Goal: Task Accomplishment & Management: Use online tool/utility

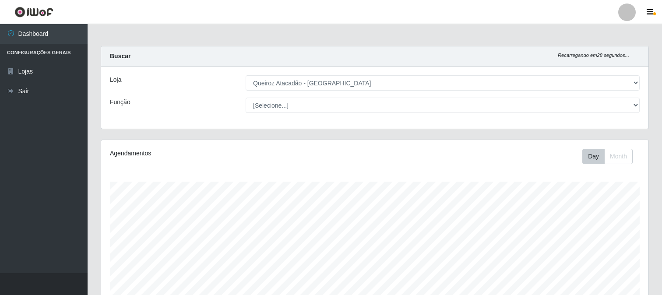
select select "464"
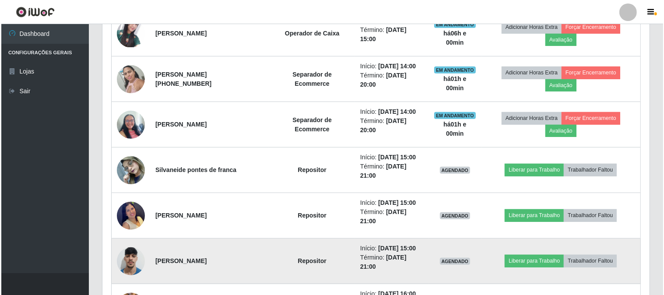
scroll to position [288, 0]
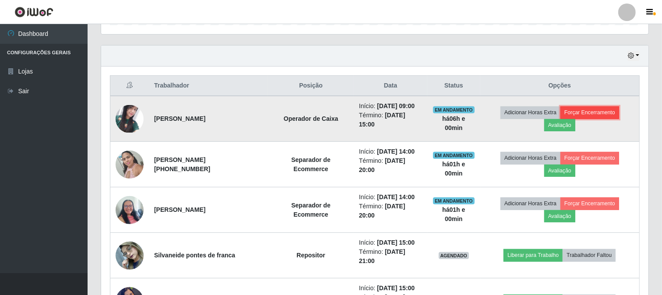
click at [610, 111] on button "Forçar Encerramento" at bounding box center [589, 112] width 59 height 12
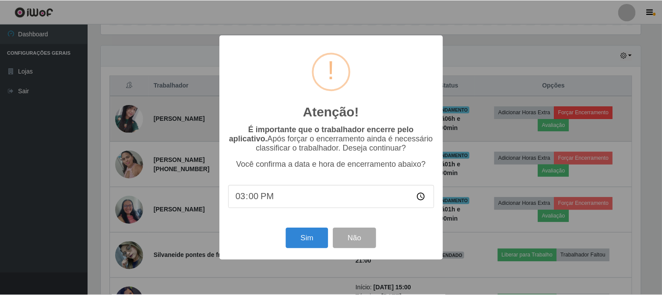
scroll to position [181, 541]
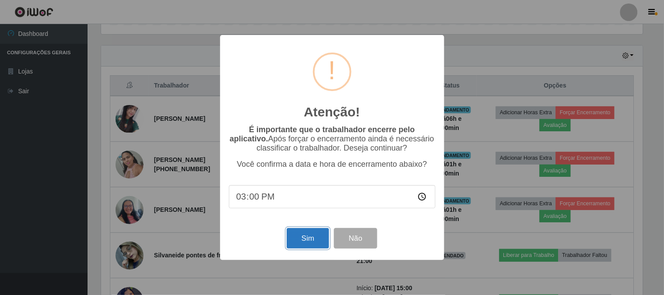
click at [300, 243] on button "Sim" at bounding box center [308, 238] width 42 height 21
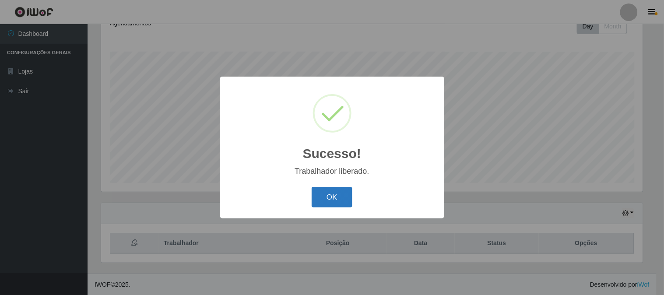
click at [318, 190] on button "OK" at bounding box center [332, 197] width 41 height 21
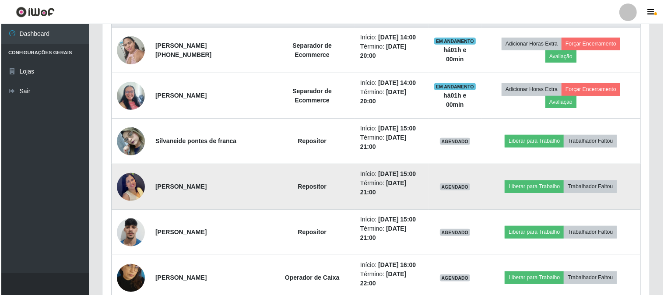
scroll to position [373, 0]
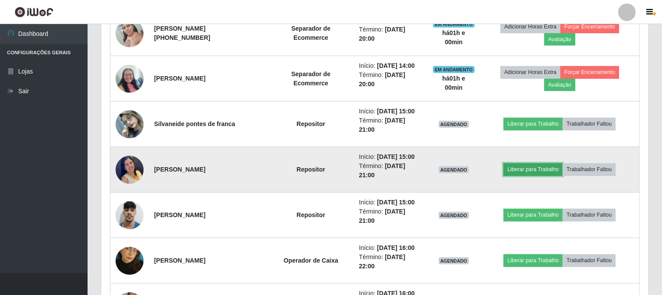
click at [523, 167] on button "Liberar para Trabalho" at bounding box center [532, 169] width 59 height 12
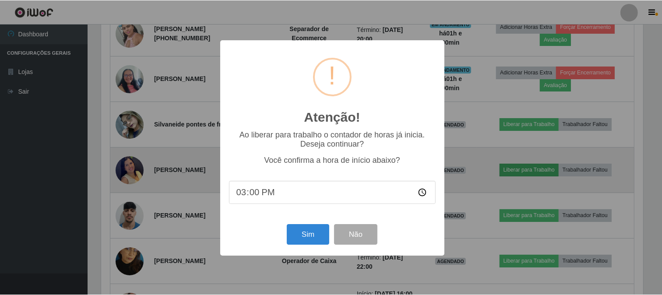
scroll to position [181, 541]
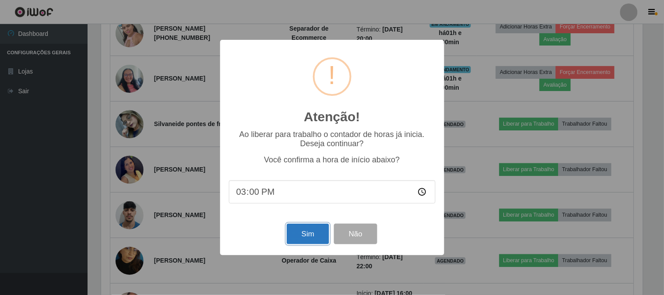
click at [293, 241] on button "Sim" at bounding box center [308, 234] width 42 height 21
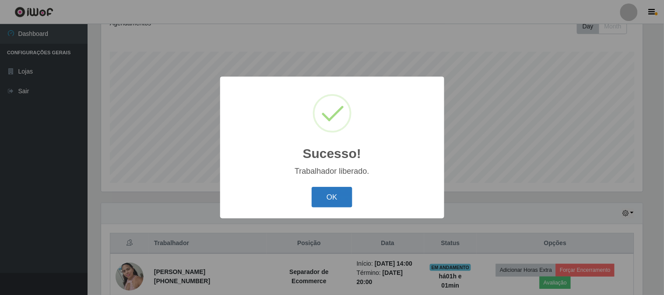
click at [335, 198] on button "OK" at bounding box center [332, 197] width 41 height 21
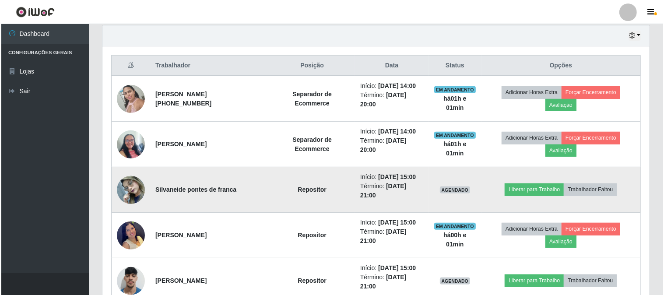
scroll to position [325, 0]
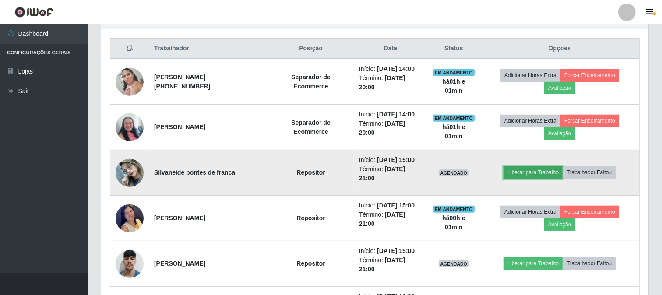
click at [550, 170] on button "Liberar para Trabalho" at bounding box center [532, 172] width 59 height 12
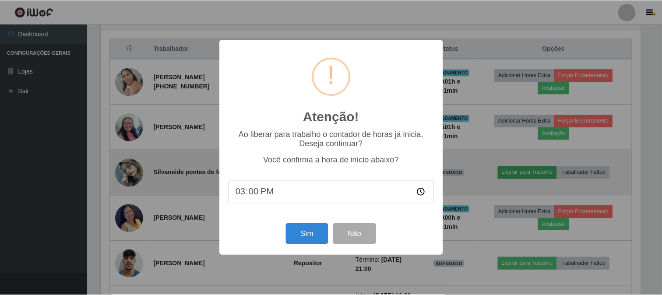
scroll to position [181, 541]
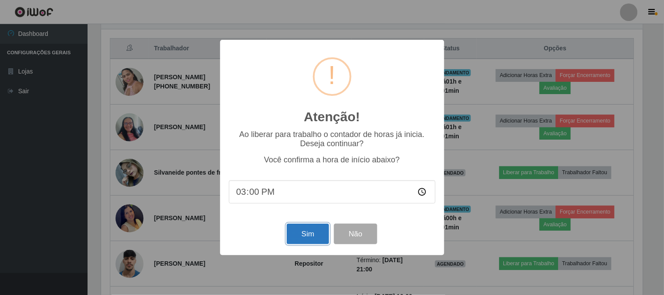
click at [311, 225] on button "Sim" at bounding box center [308, 234] width 42 height 21
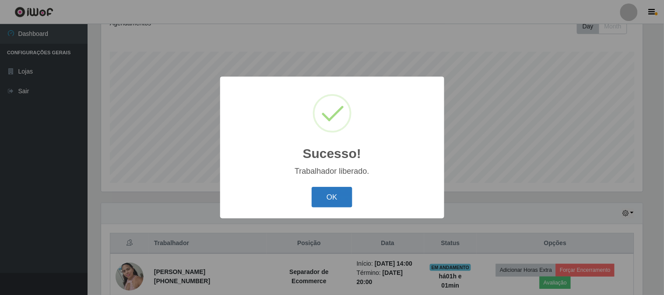
click at [344, 204] on button "OK" at bounding box center [332, 197] width 41 height 21
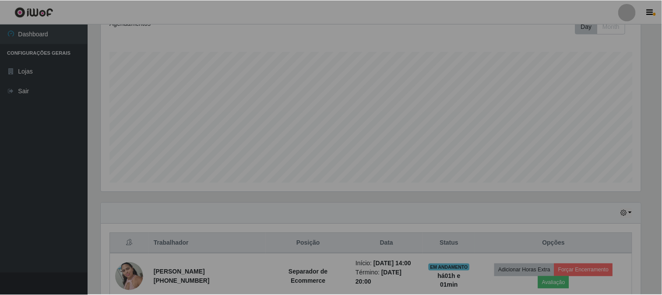
scroll to position [0, 0]
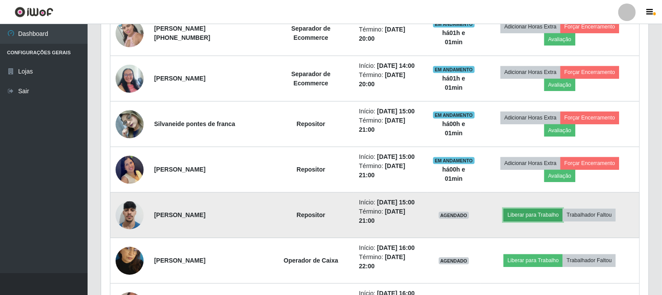
click at [530, 217] on button "Liberar para Trabalho" at bounding box center [532, 215] width 59 height 12
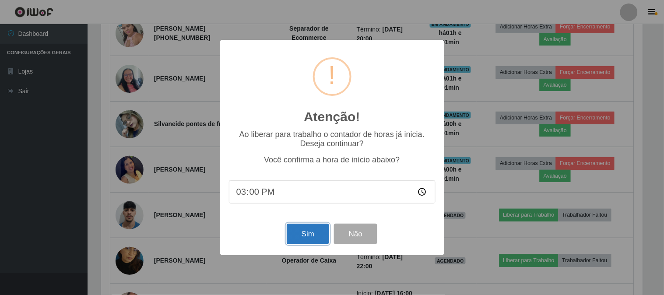
click at [303, 234] on button "Sim" at bounding box center [308, 234] width 42 height 21
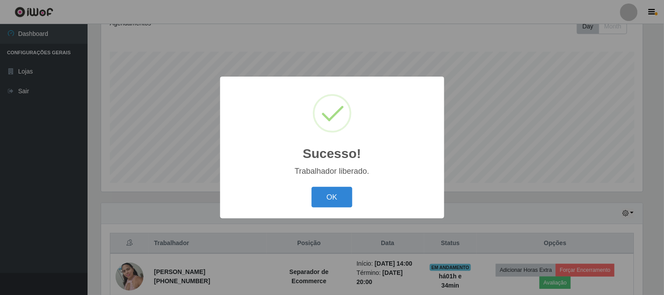
click at [312, 187] on button "OK" at bounding box center [332, 197] width 41 height 21
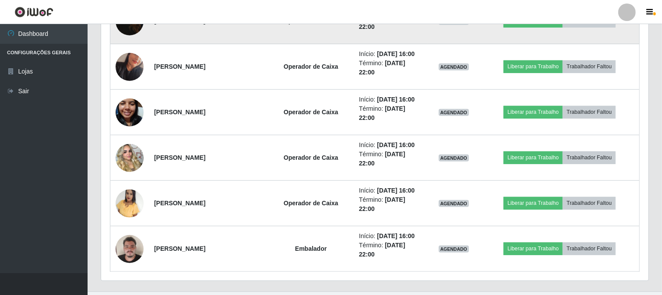
scroll to position [616, 0]
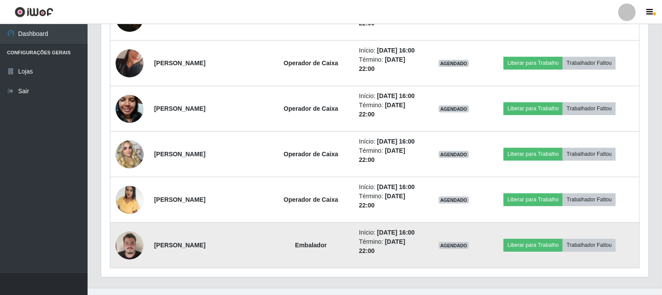
click at [130, 248] on img at bounding box center [130, 245] width 28 height 37
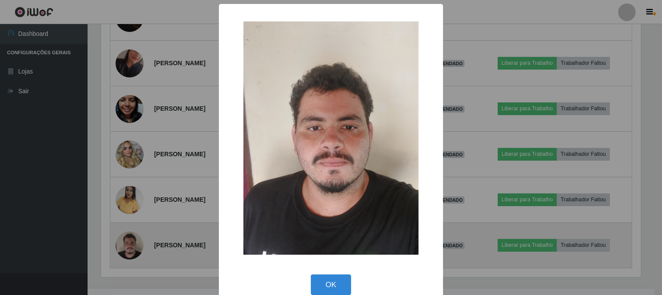
scroll to position [181, 541]
click at [130, 248] on div "× OK Cancel" at bounding box center [332, 147] width 664 height 295
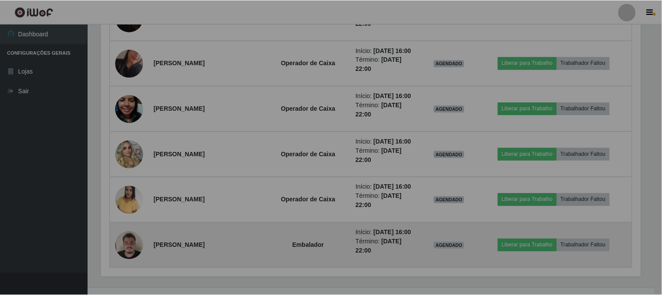
scroll to position [181, 547]
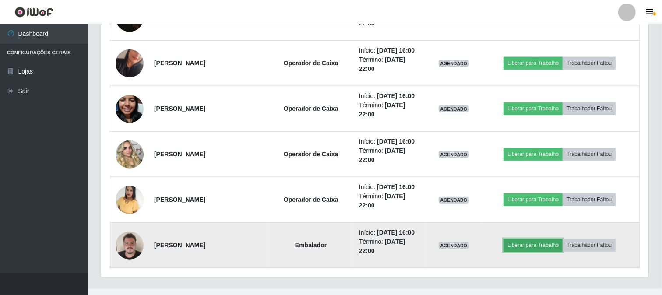
click at [554, 247] on button "Liberar para Trabalho" at bounding box center [532, 245] width 59 height 12
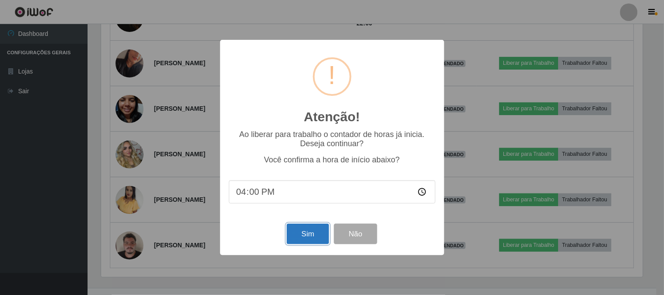
click at [302, 230] on button "Sim" at bounding box center [308, 234] width 42 height 21
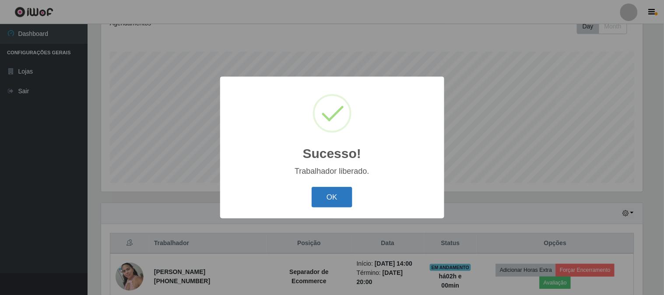
click at [340, 199] on button "OK" at bounding box center [332, 197] width 41 height 21
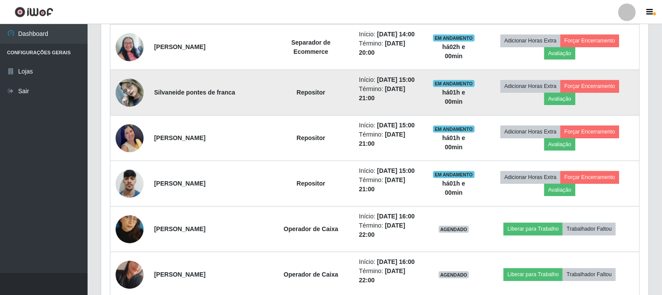
scroll to position [422, 0]
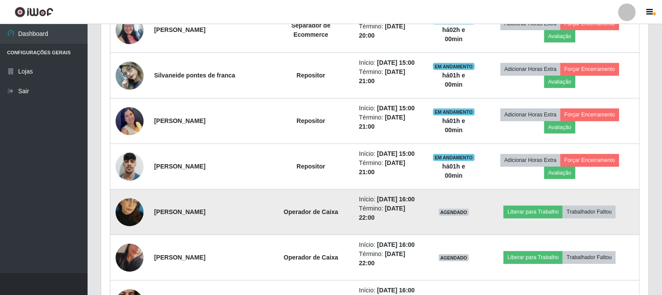
click at [131, 212] on img at bounding box center [130, 212] width 28 height 50
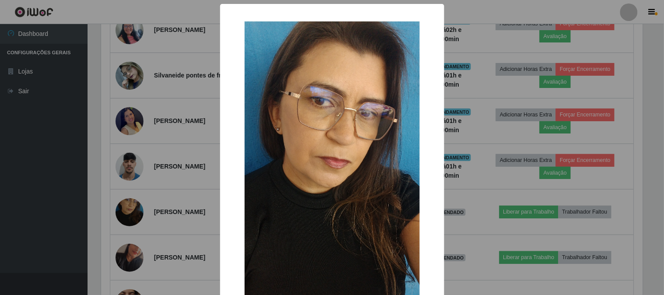
click at [36, 200] on div "× OK Cancel" at bounding box center [332, 147] width 664 height 295
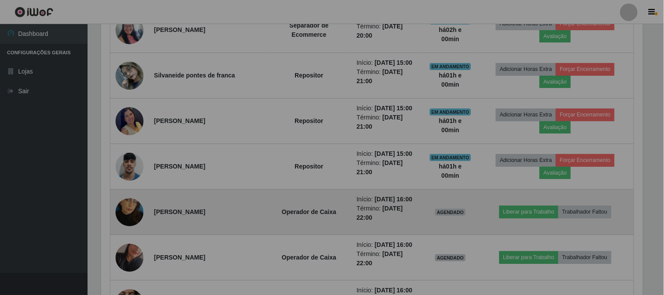
scroll to position [181, 547]
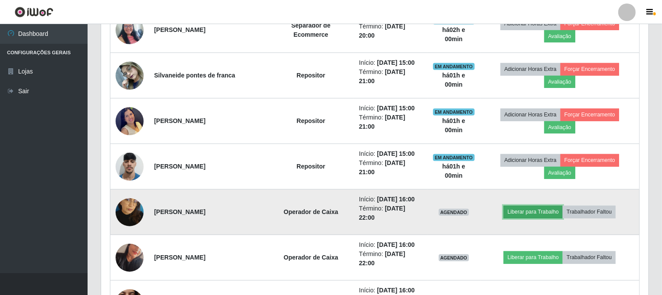
click at [550, 213] on button "Liberar para Trabalho" at bounding box center [532, 212] width 59 height 12
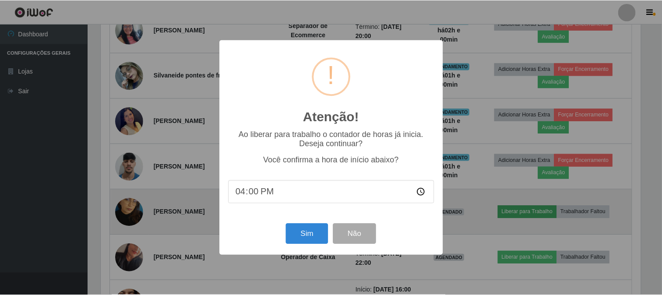
scroll to position [181, 541]
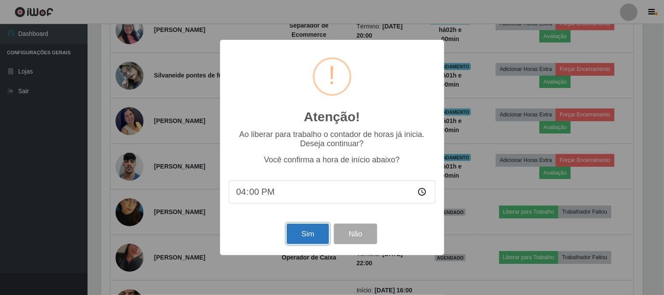
click at [302, 238] on button "Sim" at bounding box center [308, 234] width 42 height 21
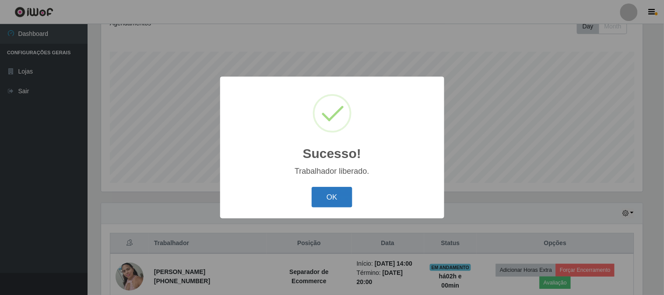
click at [323, 193] on button "OK" at bounding box center [332, 197] width 41 height 21
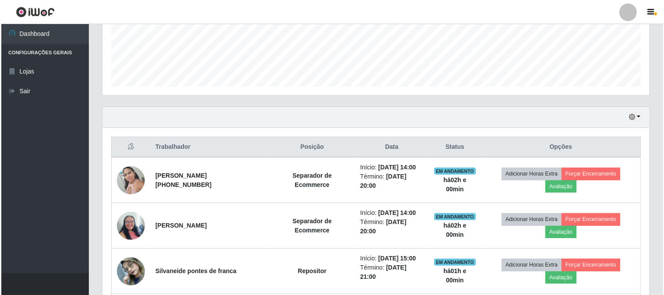
scroll to position [228, 0]
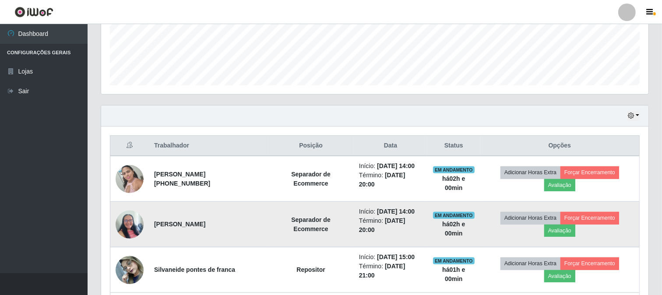
click at [131, 231] on img at bounding box center [130, 224] width 28 height 37
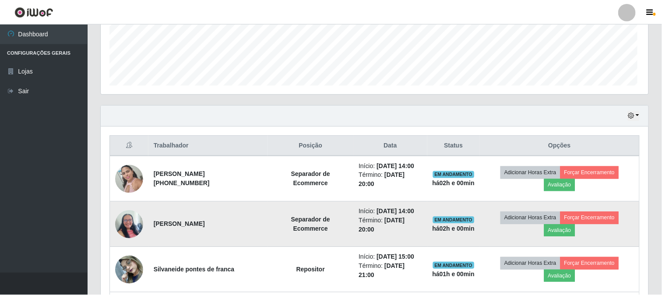
scroll to position [181, 541]
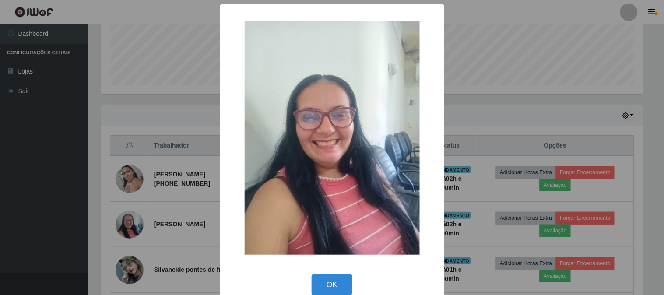
click at [28, 193] on div "× OK Cancel" at bounding box center [332, 147] width 664 height 295
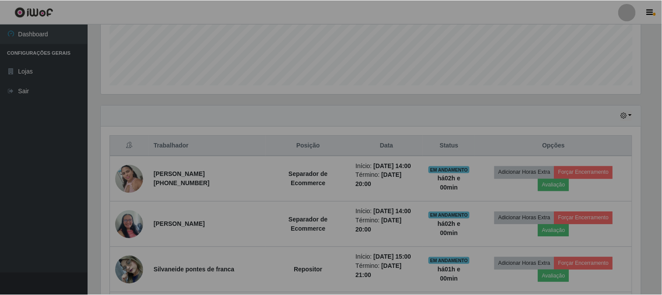
scroll to position [181, 547]
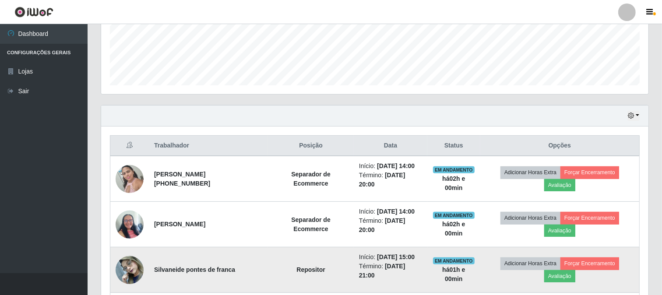
click at [126, 265] on img at bounding box center [130, 269] width 28 height 37
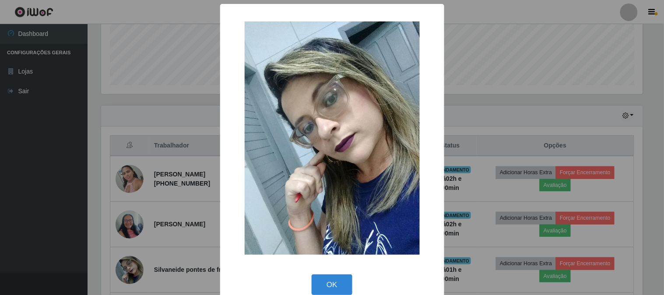
click at [31, 235] on div "× OK Cancel" at bounding box center [332, 147] width 664 height 295
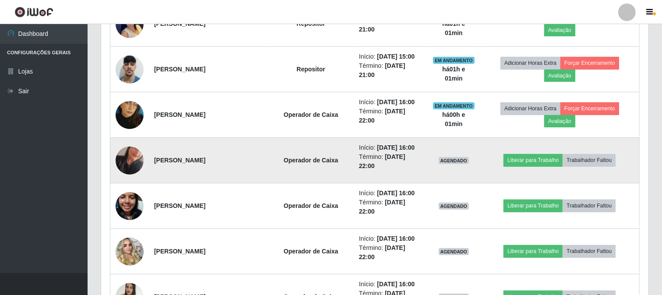
click at [134, 164] on img at bounding box center [130, 161] width 28 height 50
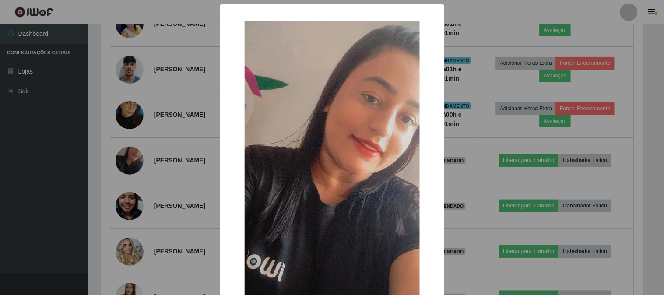
click at [50, 172] on div "× OK Cancel" at bounding box center [332, 147] width 664 height 295
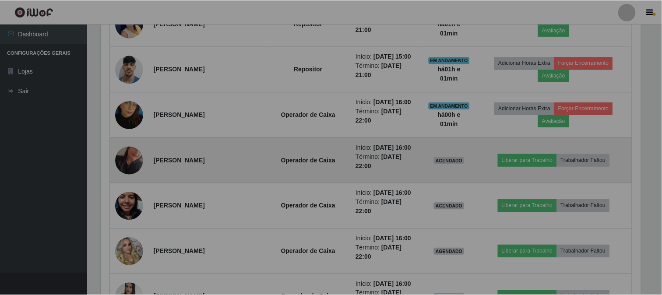
scroll to position [437420, 437055]
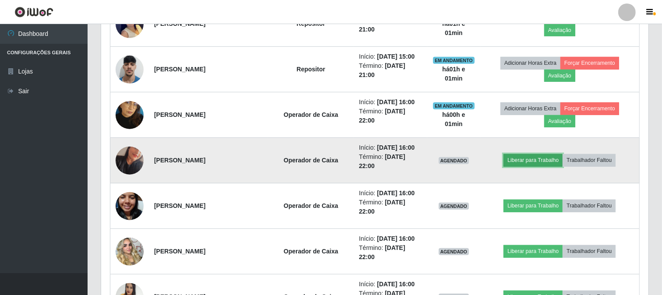
click at [542, 162] on button "Liberar para Trabalho" at bounding box center [532, 160] width 59 height 12
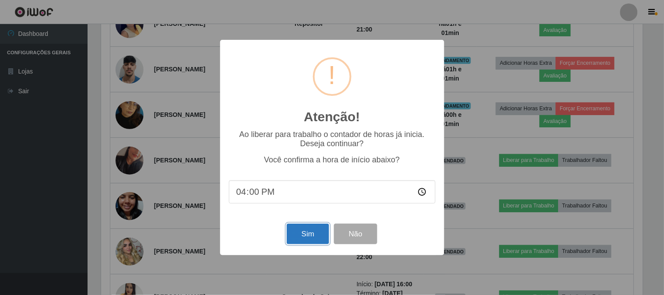
click at [311, 235] on button "Sim" at bounding box center [308, 234] width 42 height 21
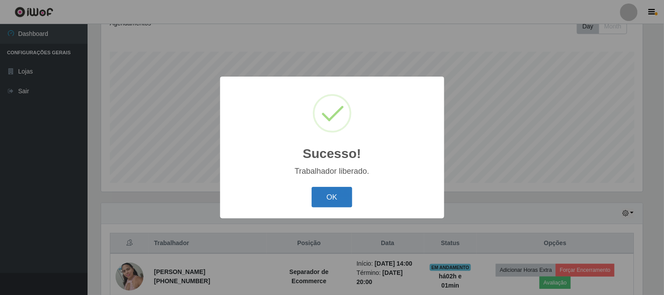
click at [326, 203] on button "OK" at bounding box center [332, 197] width 41 height 21
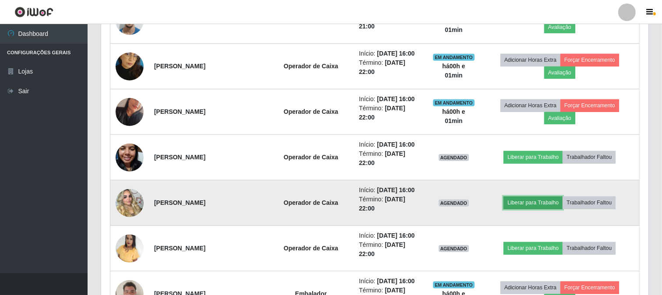
click at [549, 203] on button "Liberar para Trabalho" at bounding box center [532, 202] width 59 height 12
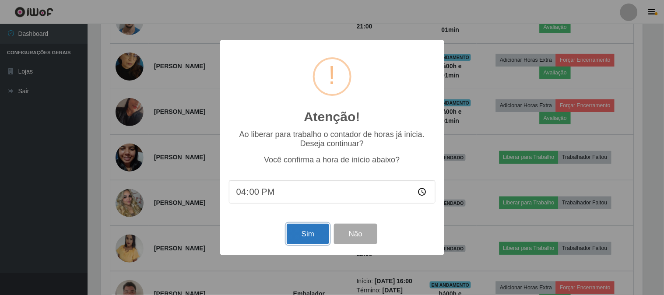
click at [318, 242] on button "Sim" at bounding box center [308, 234] width 42 height 21
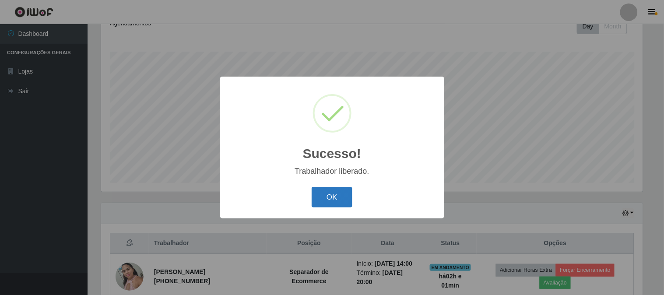
click at [347, 201] on button "OK" at bounding box center [332, 197] width 41 height 21
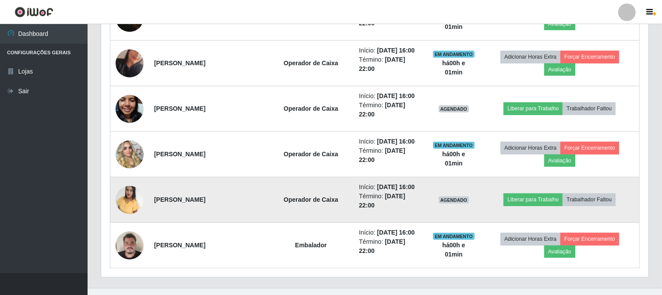
click at [128, 202] on img at bounding box center [130, 200] width 28 height 28
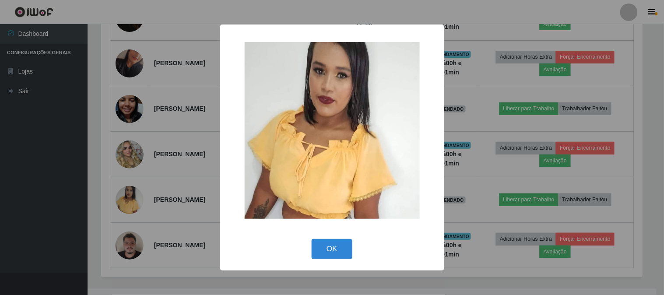
click at [51, 200] on div "× OK Cancel" at bounding box center [332, 147] width 664 height 295
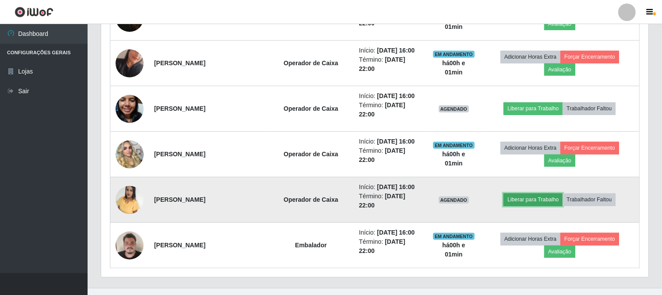
click at [549, 203] on button "Liberar para Trabalho" at bounding box center [532, 199] width 59 height 12
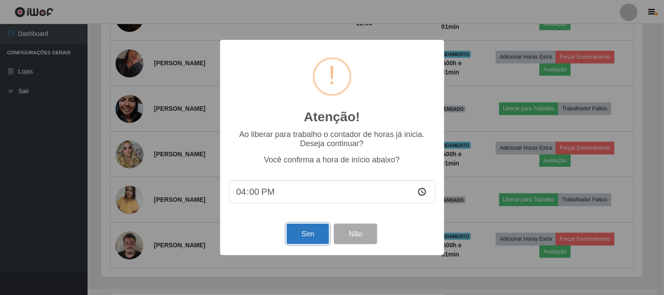
click at [316, 235] on button "Sim" at bounding box center [308, 234] width 42 height 21
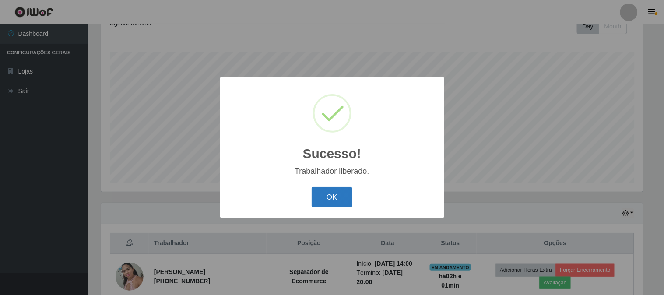
click at [346, 195] on button "OK" at bounding box center [332, 197] width 41 height 21
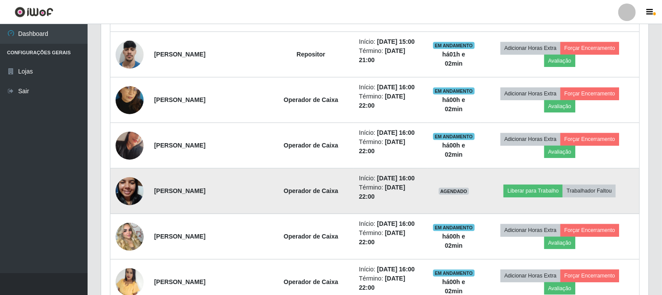
click at [124, 196] on img at bounding box center [130, 191] width 28 height 50
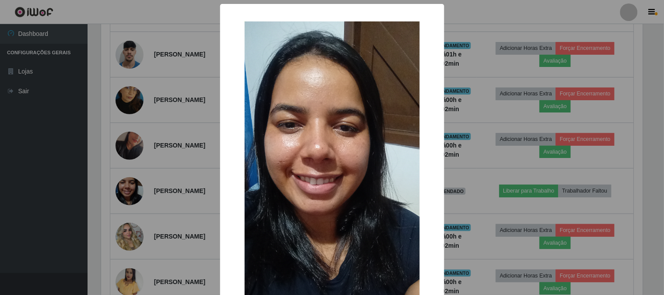
click at [38, 195] on div "× OK Cancel" at bounding box center [332, 147] width 664 height 295
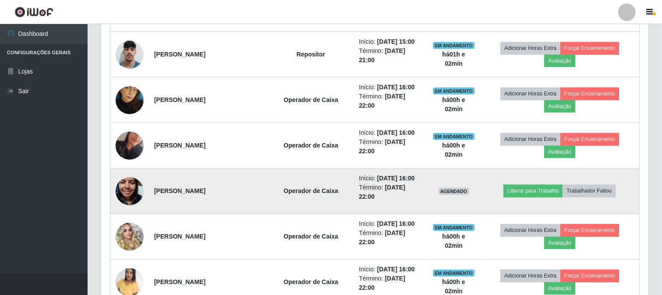
click at [130, 194] on img at bounding box center [130, 191] width 28 height 50
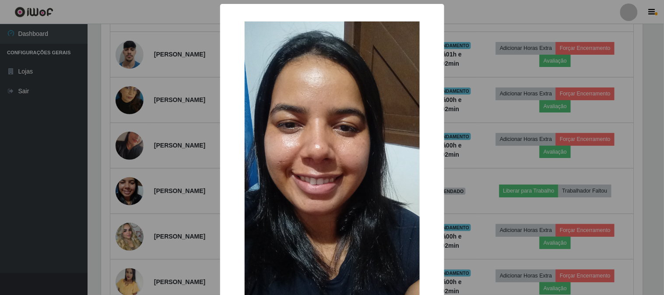
click at [12, 225] on div "× OK Cancel" at bounding box center [332, 147] width 664 height 295
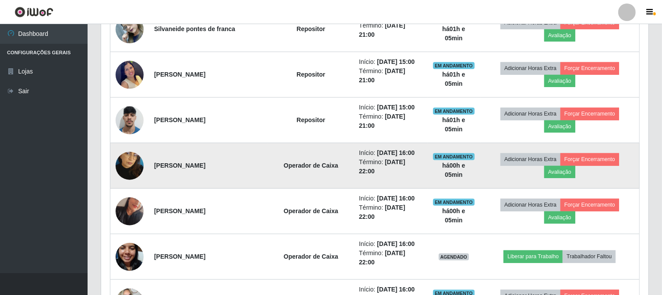
scroll to position [485, 0]
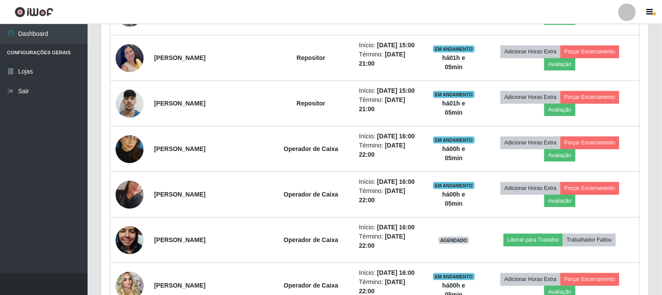
drag, startPoint x: 192, startPoint y: 198, endPoint x: 93, endPoint y: 165, distance: 104.3
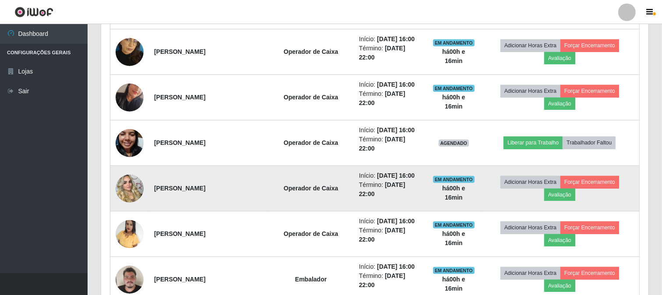
scroll to position [582, 0]
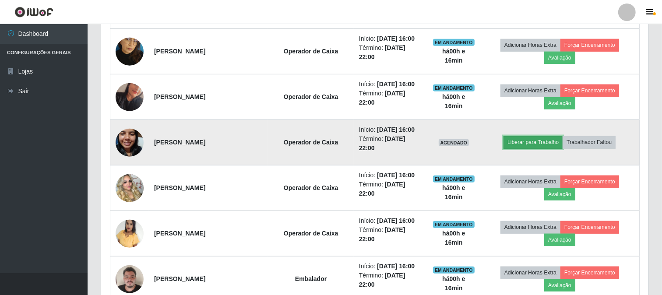
click at [537, 148] on button "Liberar para Trabalho" at bounding box center [532, 142] width 59 height 12
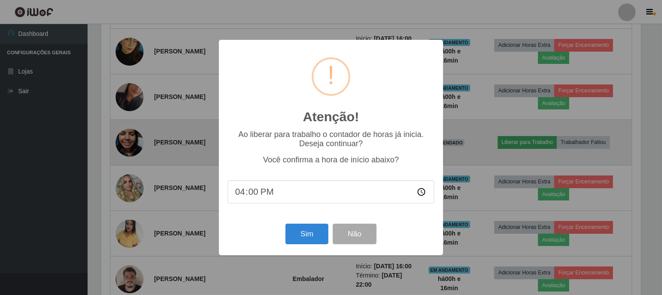
scroll to position [181, 541]
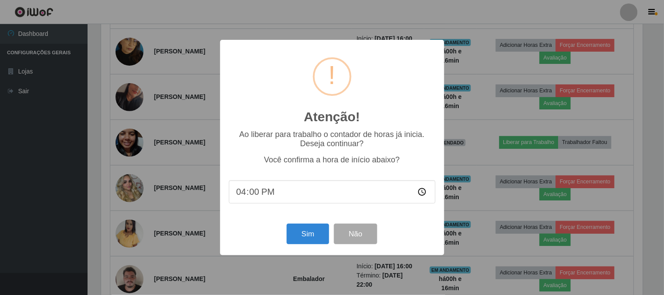
click at [261, 190] on input "16:00" at bounding box center [332, 191] width 207 height 23
click at [251, 193] on input "16:00" at bounding box center [332, 191] width 207 height 23
type input "16:15"
type input "16:16"
click at [298, 230] on button "Sim" at bounding box center [308, 234] width 42 height 21
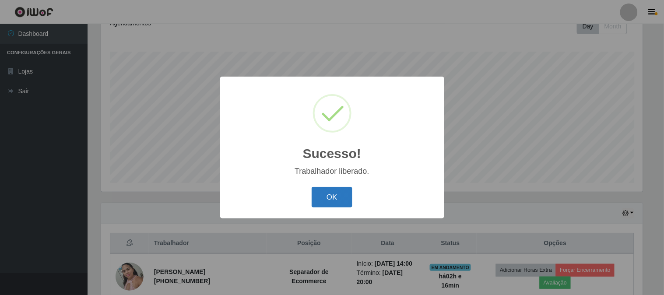
click at [330, 197] on button "OK" at bounding box center [332, 197] width 41 height 21
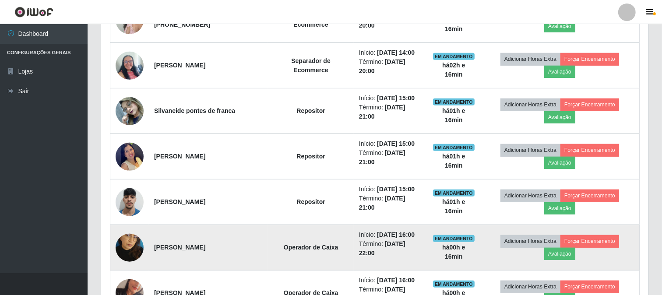
scroll to position [373, 0]
